Goal: Task Accomplishment & Management: Manage account settings

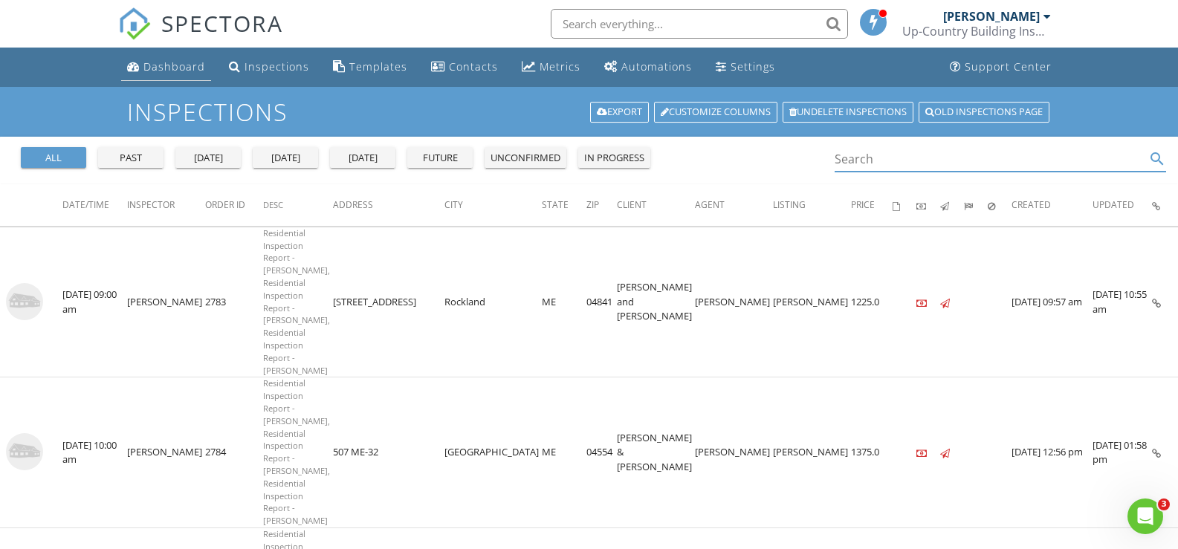
click at [185, 62] on div "Dashboard" at bounding box center [174, 66] width 62 height 14
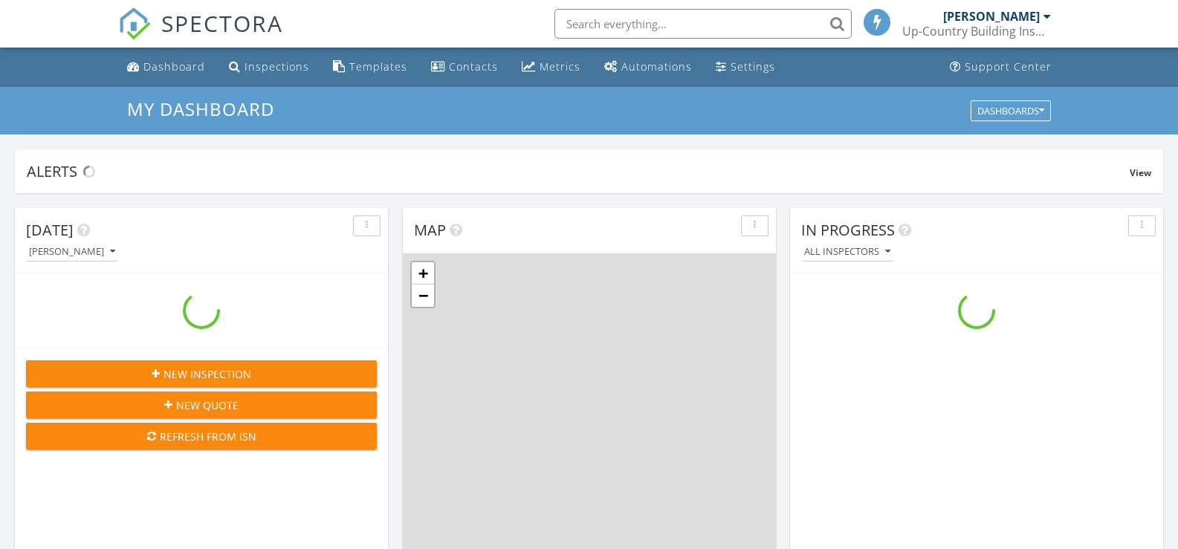
scroll to position [1376, 1201]
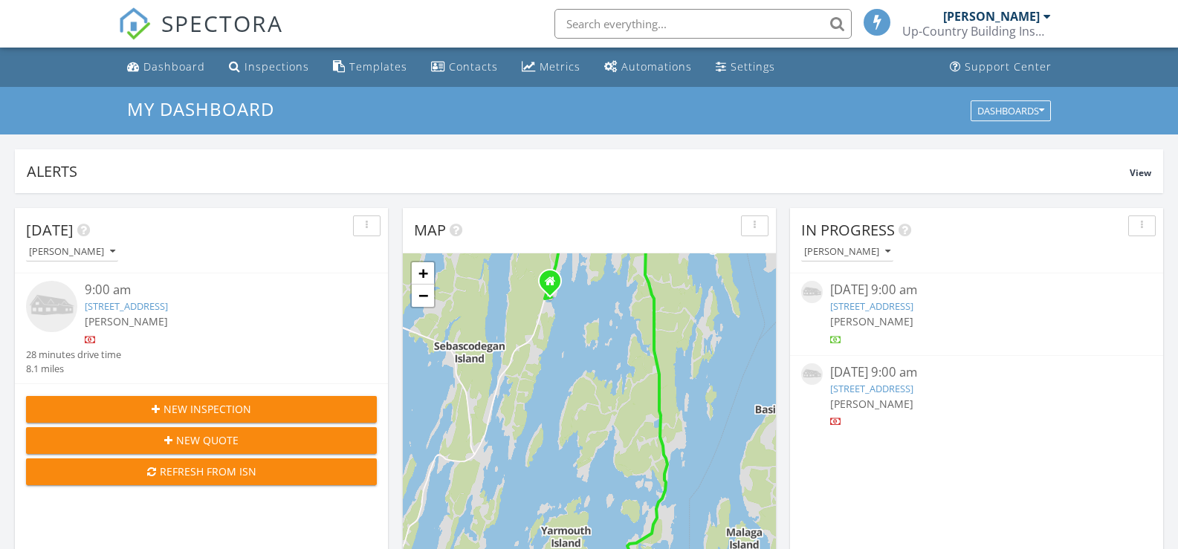
click at [902, 387] on link "240 W Cundys Point Road, Harpswell, ME 04079" at bounding box center [871, 388] width 83 height 13
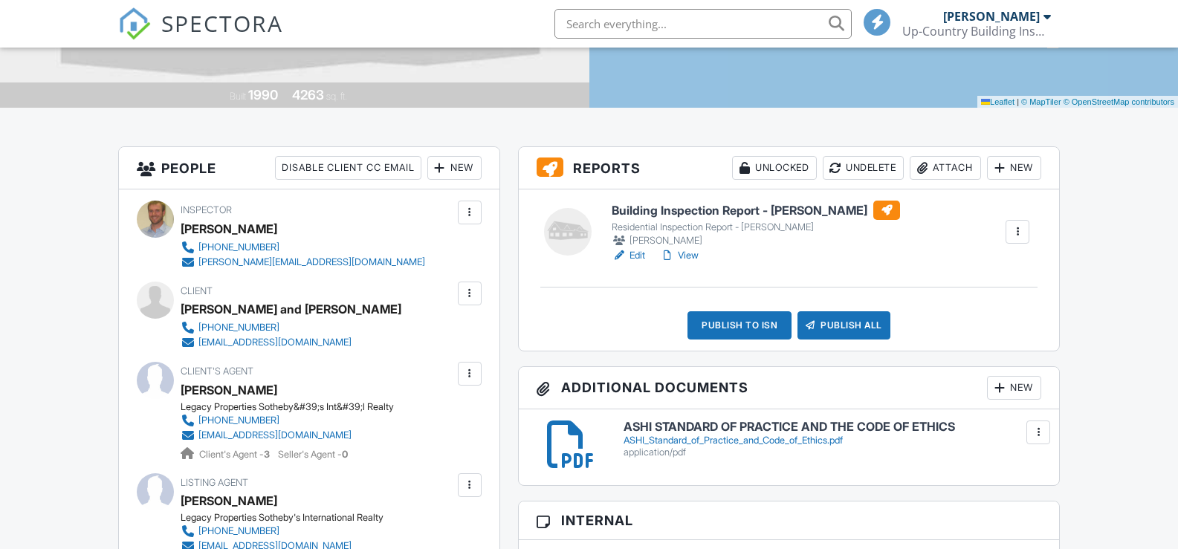
scroll to position [297, 0]
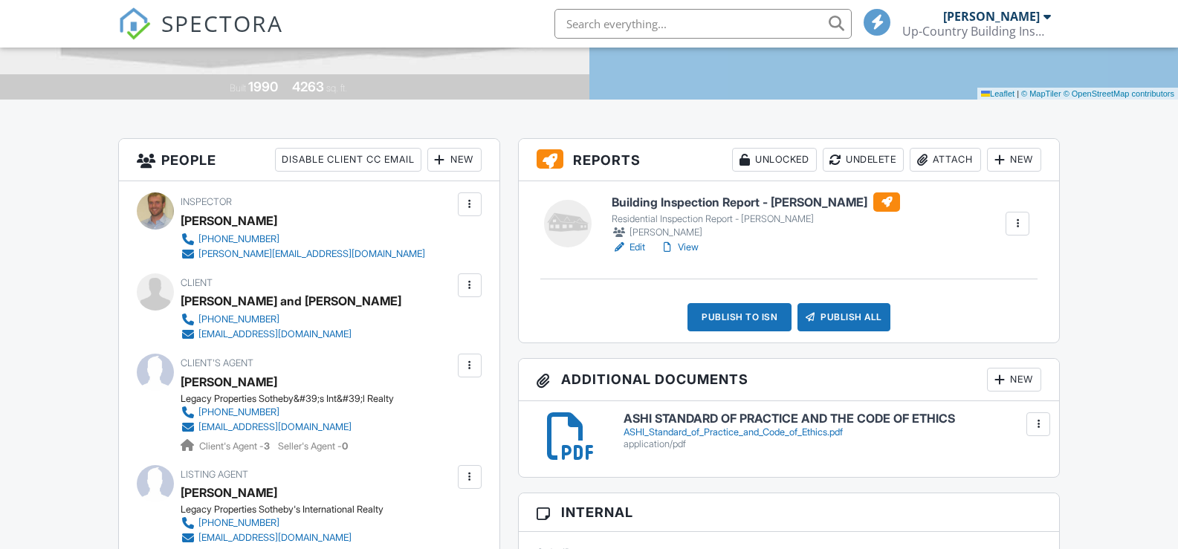
click at [639, 246] on link "Edit" at bounding box center [628, 247] width 33 height 15
